Goal: Complete application form: Complete application form

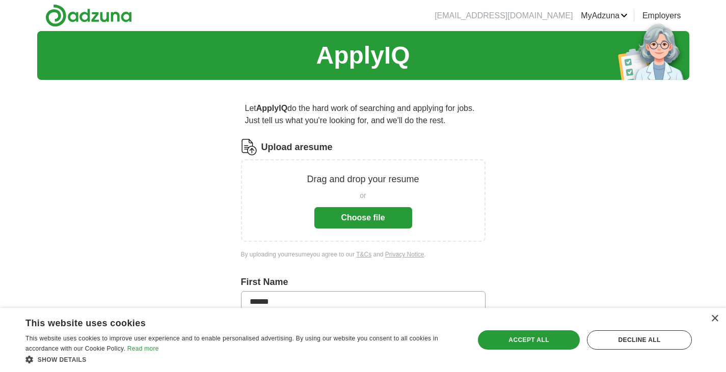
click at [380, 216] on button "Choose file" at bounding box center [363, 217] width 98 height 21
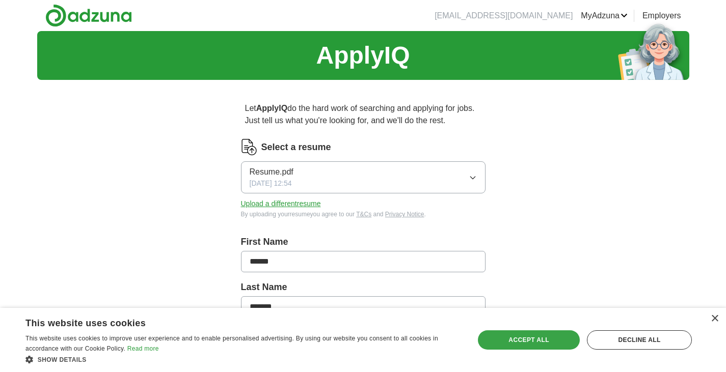
click at [506, 335] on div "Accept all" at bounding box center [529, 340] width 102 height 19
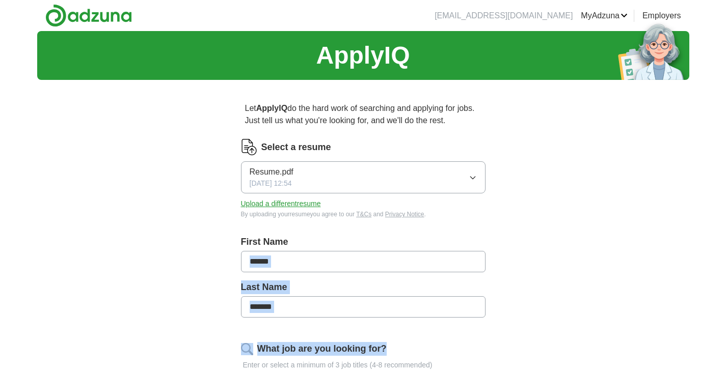
drag, startPoint x: 506, startPoint y: 335, endPoint x: 574, endPoint y: 271, distance: 93.0
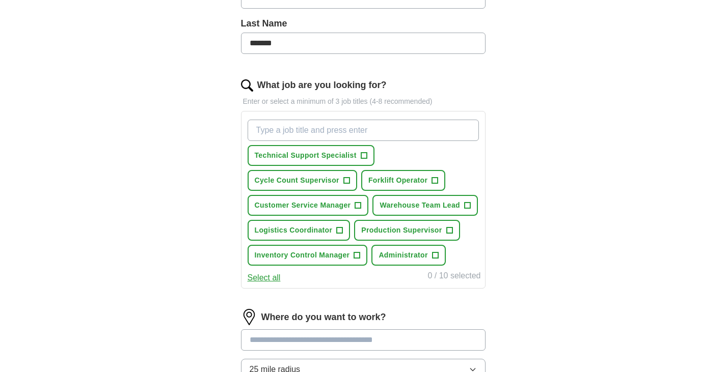
scroll to position [264, 0]
click at [357, 254] on span "+" at bounding box center [357, 255] width 6 height 8
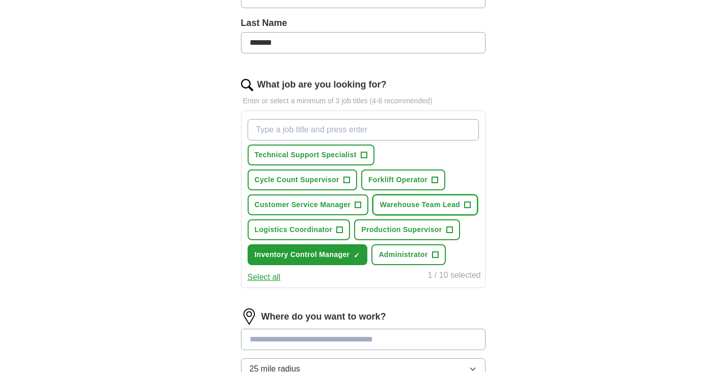
click at [424, 199] on button "Warehouse Team Lead +" at bounding box center [424, 205] width 105 height 21
click at [343, 148] on button "Technical Support Specialist +" at bounding box center [311, 155] width 127 height 21
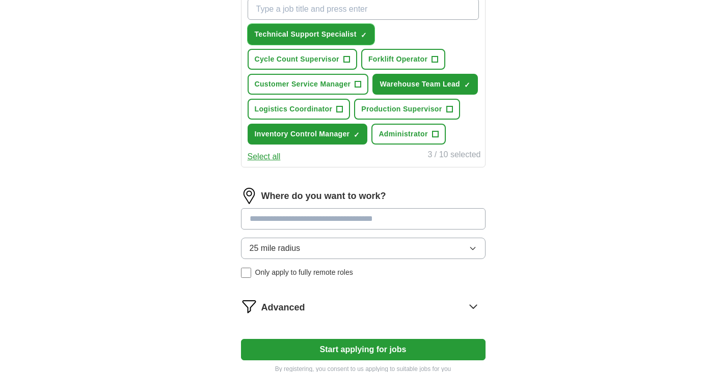
scroll to position [387, 0]
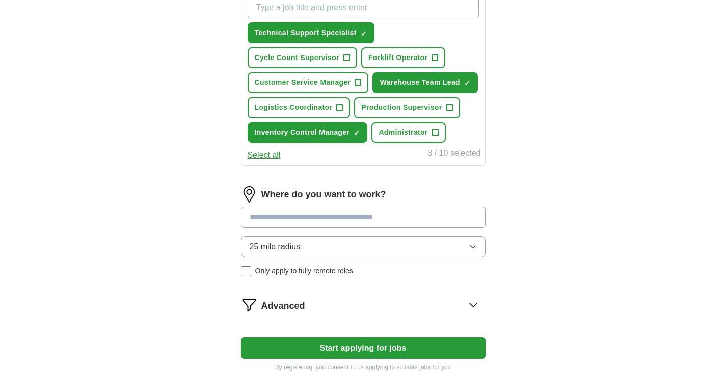
click at [356, 218] on input at bounding box center [363, 217] width 245 height 21
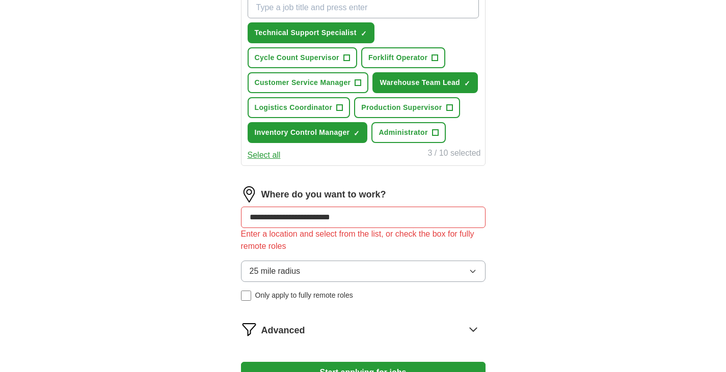
click at [443, 246] on div "Enter a location and select from the list, or check the box for fully remote ro…" at bounding box center [363, 240] width 245 height 24
click at [427, 219] on input "**********" at bounding box center [363, 217] width 245 height 21
type input "*"
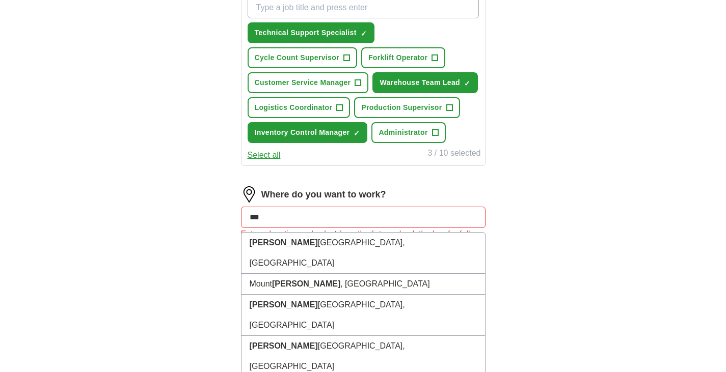
type input "****"
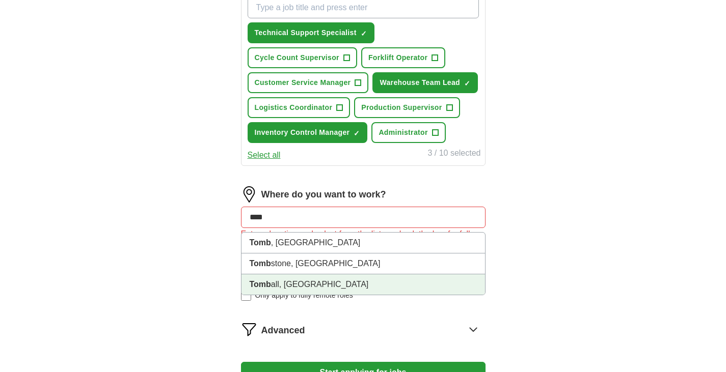
click at [397, 289] on li "Tomb all, [GEOGRAPHIC_DATA]" at bounding box center [363, 285] width 244 height 20
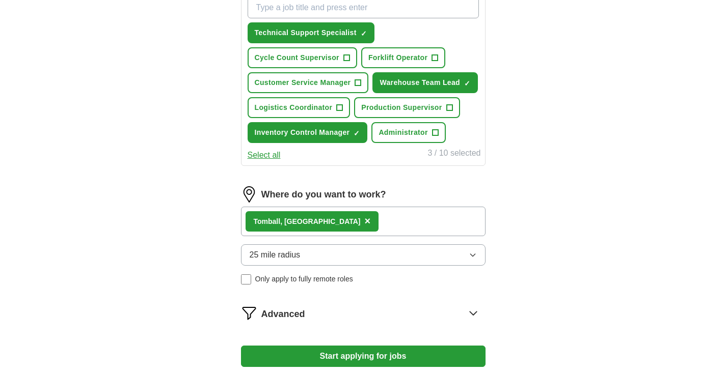
click at [416, 255] on button "25 mile radius" at bounding box center [363, 255] width 245 height 21
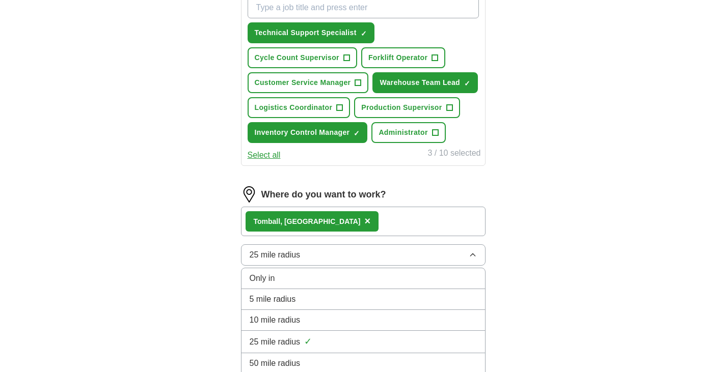
click at [408, 218] on div "Tomb all, [GEOGRAPHIC_DATA] ×" at bounding box center [363, 222] width 245 height 30
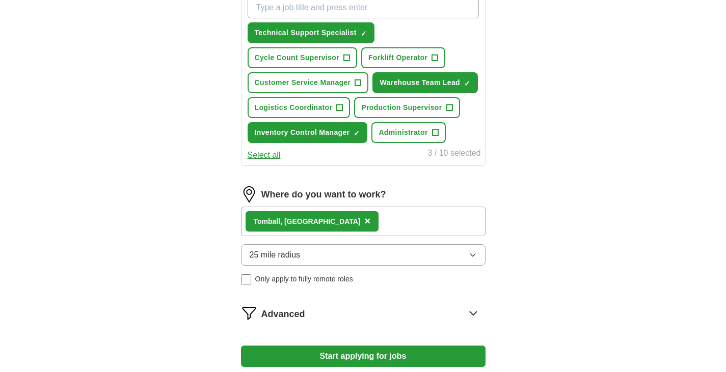
click at [396, 223] on div "Tomb all, [GEOGRAPHIC_DATA] ×" at bounding box center [363, 222] width 245 height 30
click at [380, 250] on button "25 mile radius" at bounding box center [363, 255] width 245 height 21
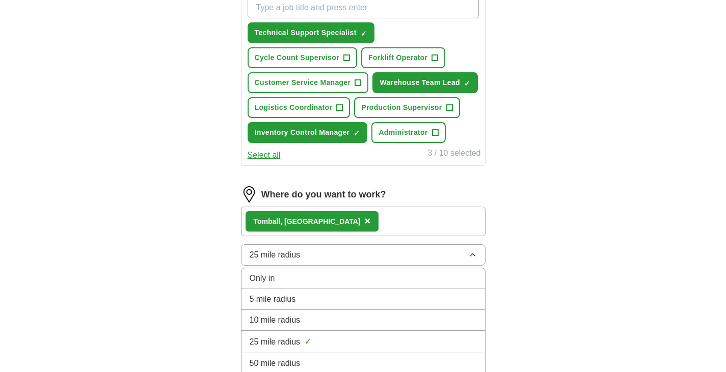
click at [469, 253] on icon "button" at bounding box center [473, 255] width 8 height 8
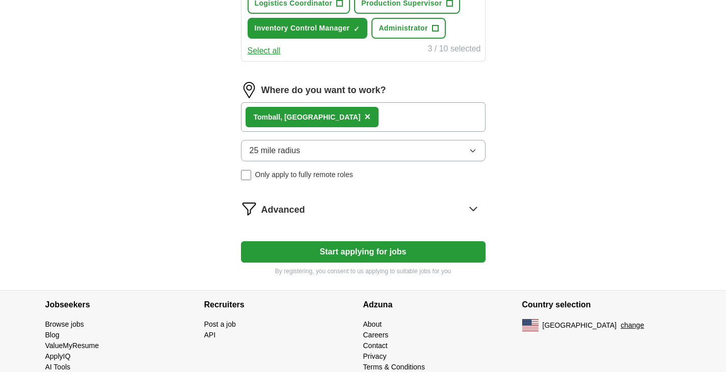
scroll to position [512, 0]
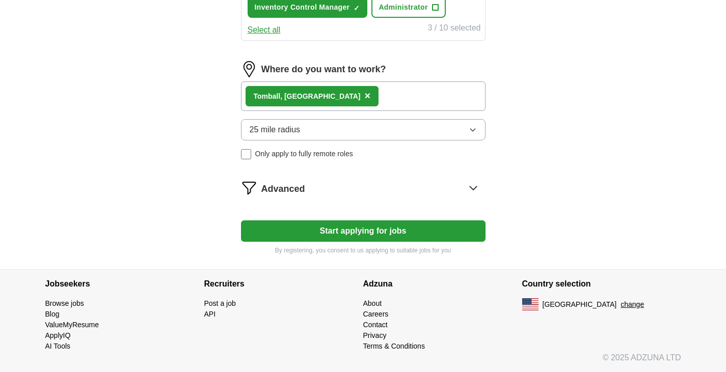
click at [375, 233] on button "Start applying for jobs" at bounding box center [363, 231] width 245 height 21
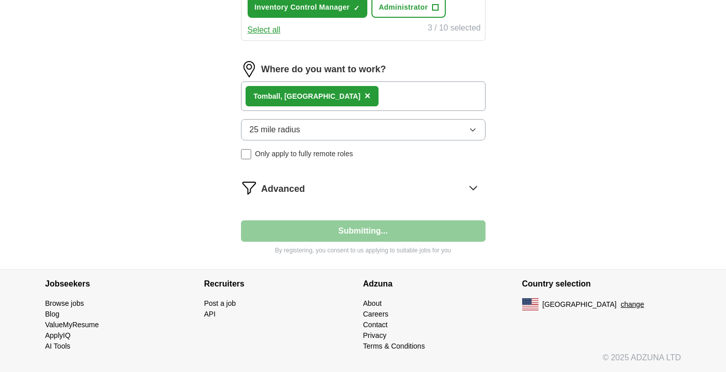
select select "**"
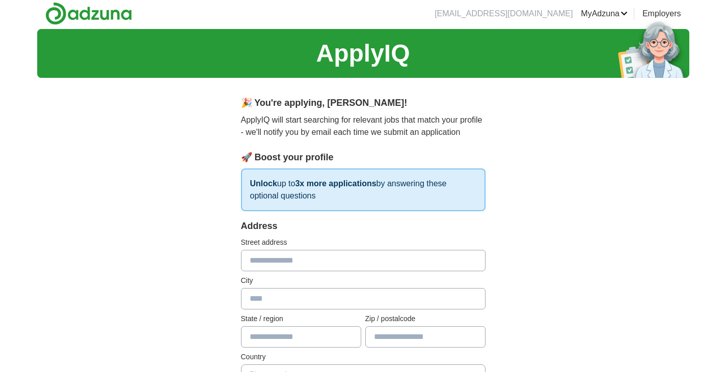
scroll to position [0, 0]
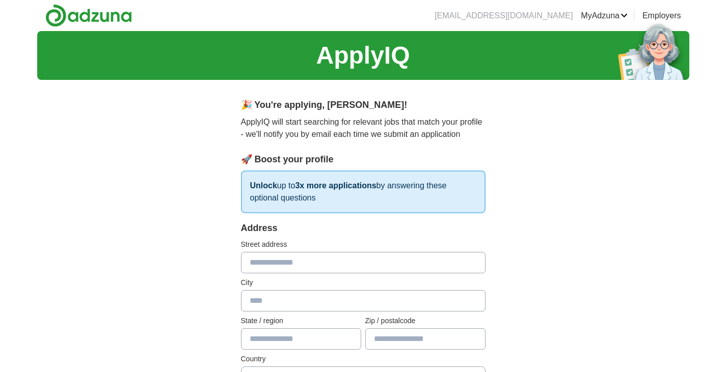
click at [264, 184] on strong "Unlock" at bounding box center [263, 185] width 27 height 9
click at [251, 259] on input "text" at bounding box center [363, 262] width 245 height 21
type input "**********"
click at [255, 297] on input "text" at bounding box center [363, 300] width 245 height 21
type input "*******"
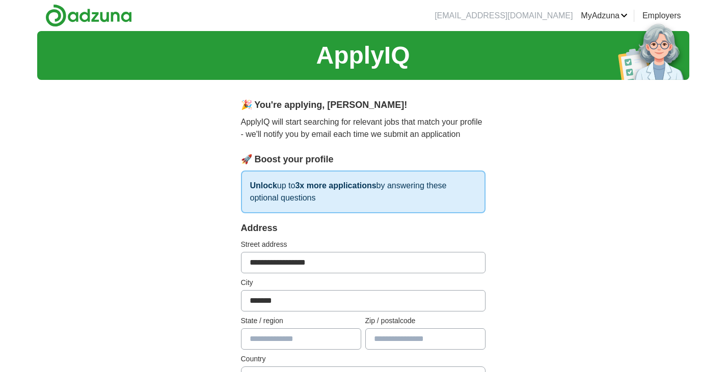
click at [250, 342] on input "text" at bounding box center [301, 339] width 120 height 21
type input "**"
click at [393, 336] on input "text" at bounding box center [425, 339] width 120 height 21
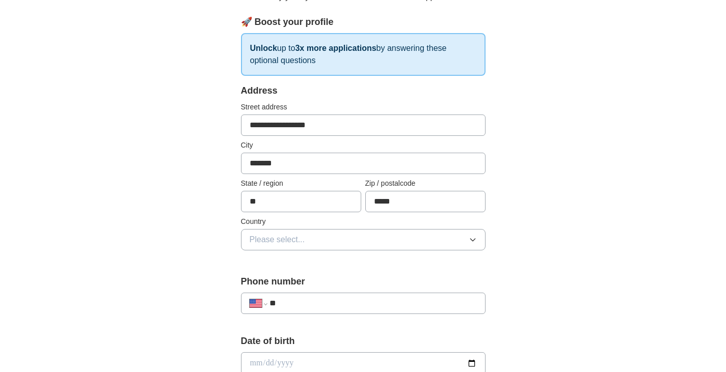
scroll to position [138, 0]
type input "*****"
click at [482, 231] on button "Please select..." at bounding box center [363, 239] width 245 height 21
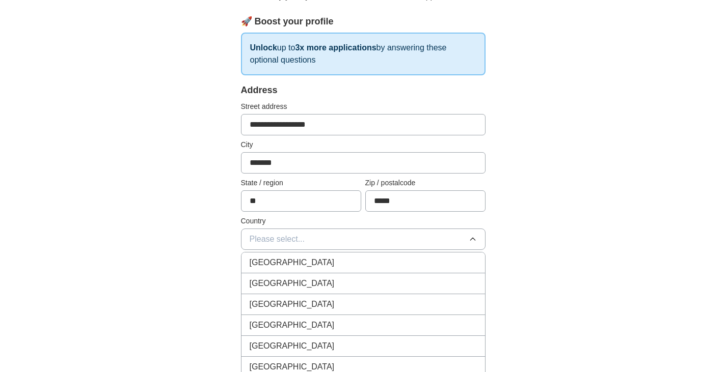
click at [444, 288] on div "[GEOGRAPHIC_DATA]" at bounding box center [363, 284] width 227 height 12
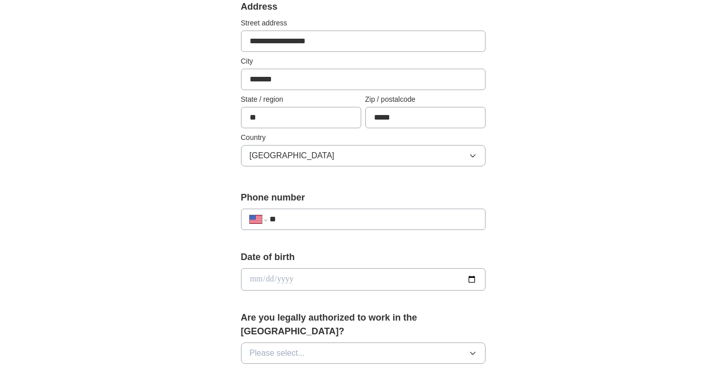
scroll to position [222, 0]
click at [462, 221] on input "**" at bounding box center [373, 219] width 207 height 12
type input "**********"
click at [476, 283] on input "date" at bounding box center [363, 279] width 245 height 22
click at [442, 288] on input "date" at bounding box center [363, 279] width 245 height 22
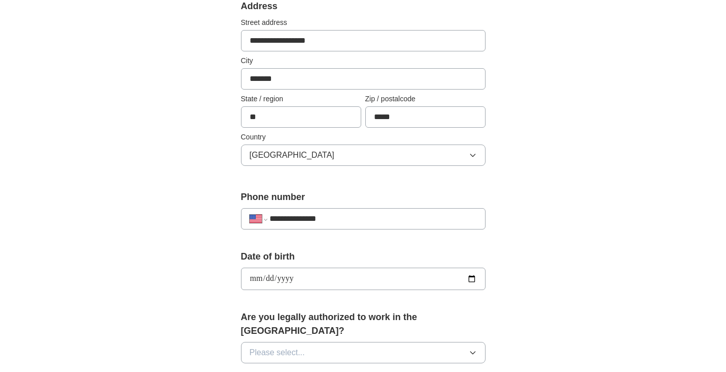
type input "**********"
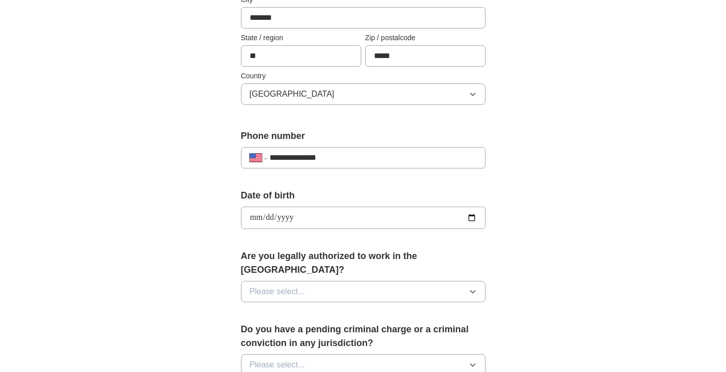
scroll to position [291, 0]
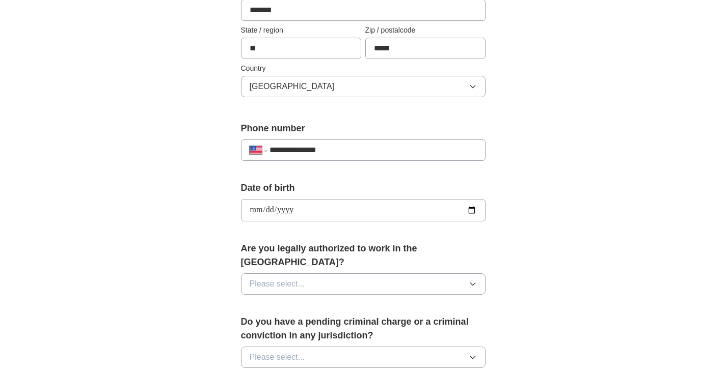
click at [472, 278] on button "Please select..." at bounding box center [363, 284] width 245 height 21
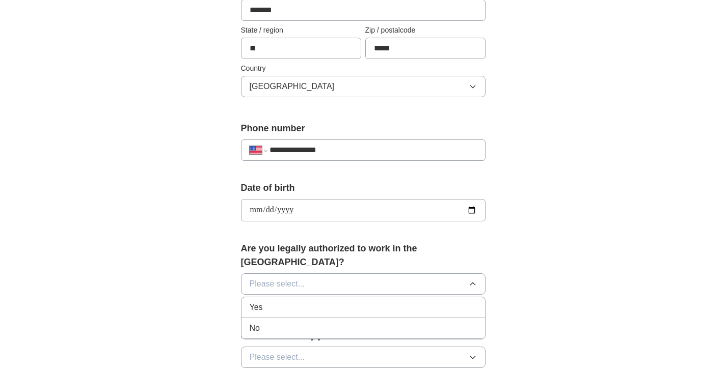
click at [464, 302] on div "Yes" at bounding box center [363, 308] width 227 height 12
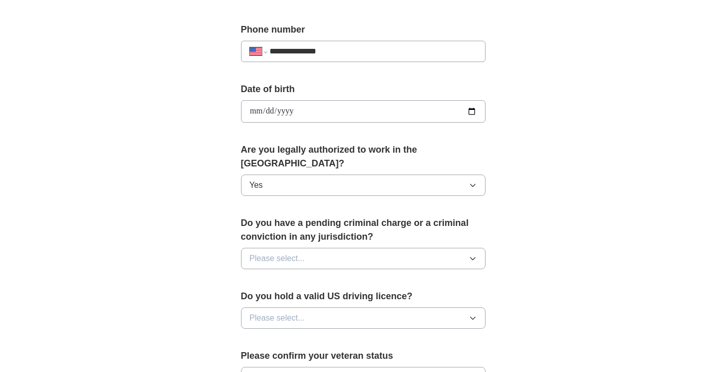
scroll to position [391, 0]
click at [472, 254] on icon "button" at bounding box center [473, 258] width 8 height 8
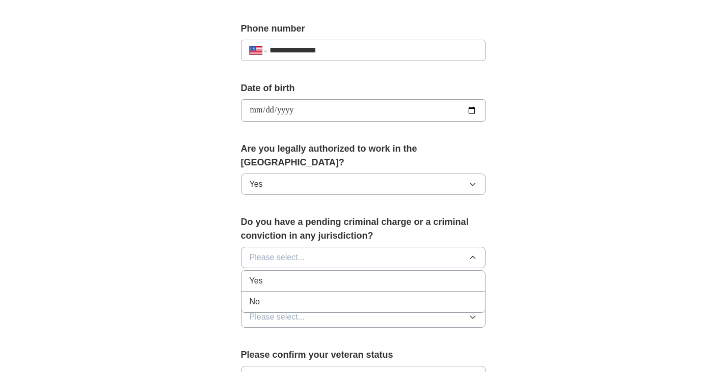
click at [453, 296] on li "No" at bounding box center [363, 302] width 244 height 21
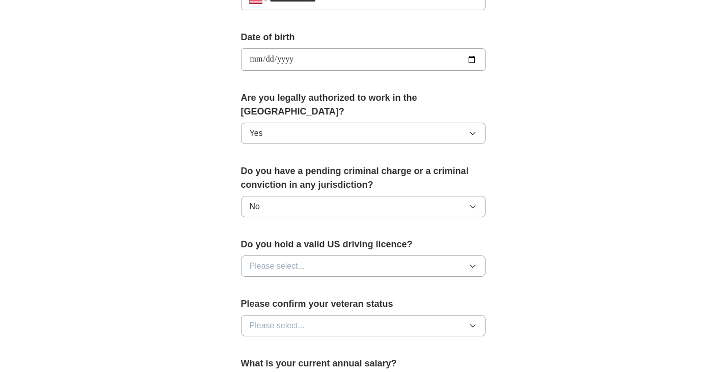
scroll to position [442, 0]
click at [472, 262] on icon "button" at bounding box center [473, 266] width 8 height 8
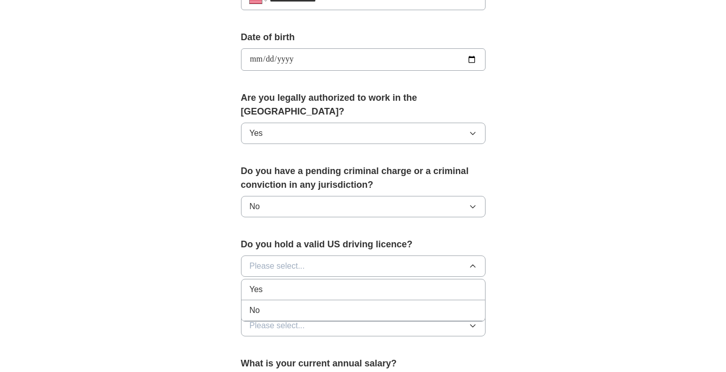
click at [460, 284] on div "Yes" at bounding box center [363, 290] width 227 height 12
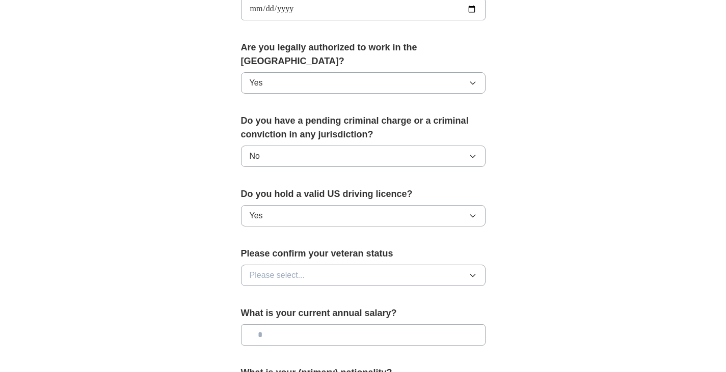
scroll to position [493, 0]
click at [473, 274] on icon "button" at bounding box center [472, 275] width 5 height 3
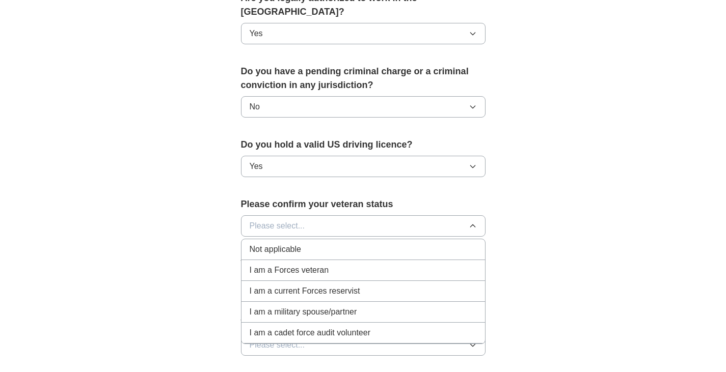
scroll to position [542, 0]
click at [465, 243] on div "Not applicable" at bounding box center [363, 249] width 227 height 12
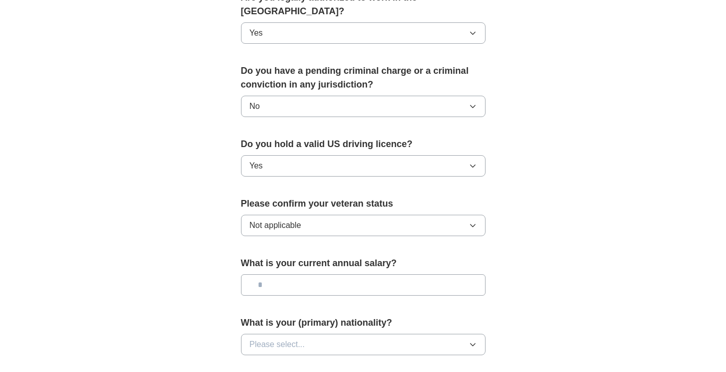
click at [472, 222] on icon "button" at bounding box center [473, 226] width 8 height 8
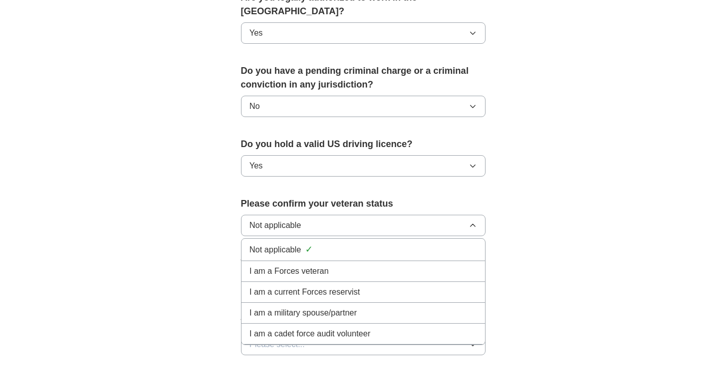
click at [474, 224] on icon "button" at bounding box center [472, 225] width 5 height 3
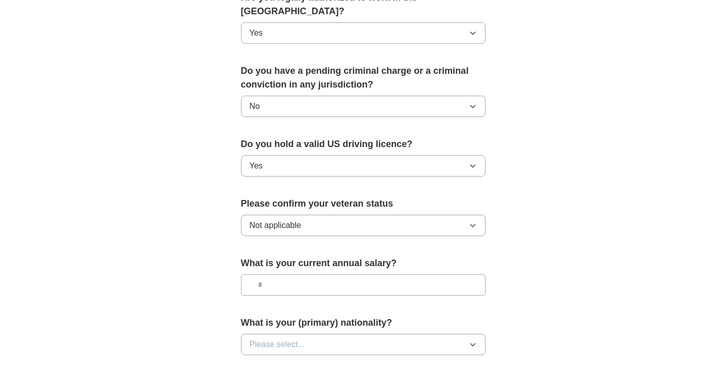
click at [458, 275] on input "text" at bounding box center [363, 285] width 245 height 21
type input "**"
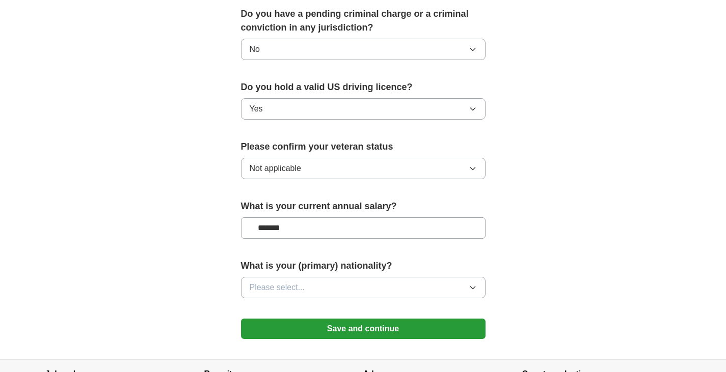
scroll to position [601, 0]
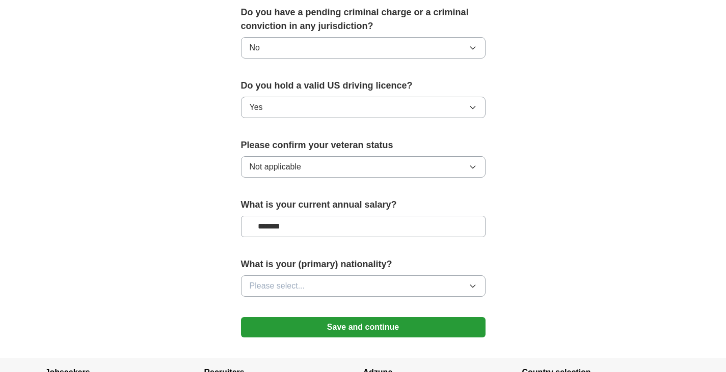
type input "*******"
click at [472, 282] on icon "button" at bounding box center [473, 286] width 8 height 8
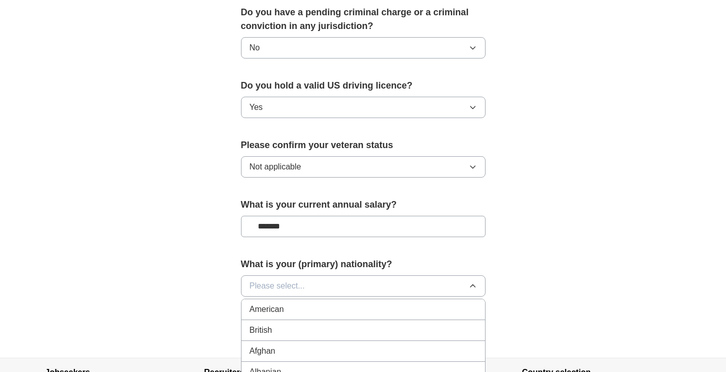
click at [462, 304] on div "American" at bounding box center [363, 310] width 227 height 12
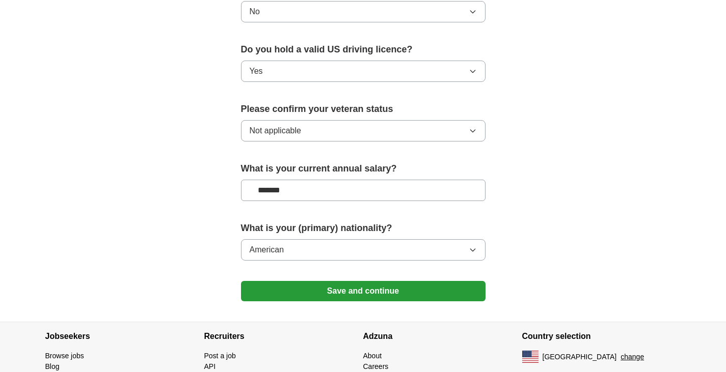
scroll to position [641, 0]
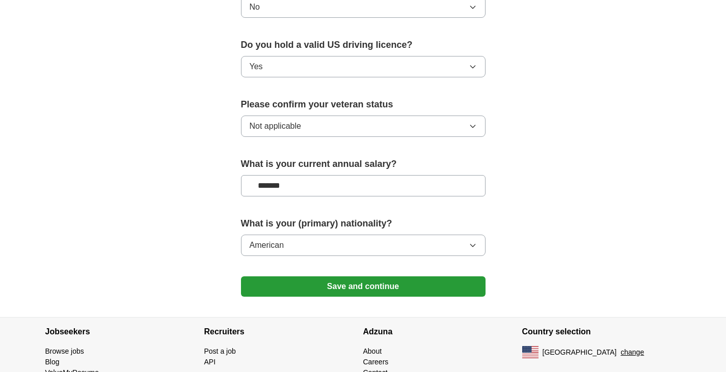
click at [475, 280] on button "Save and continue" at bounding box center [363, 287] width 245 height 20
